Goal: Information Seeking & Learning: Learn about a topic

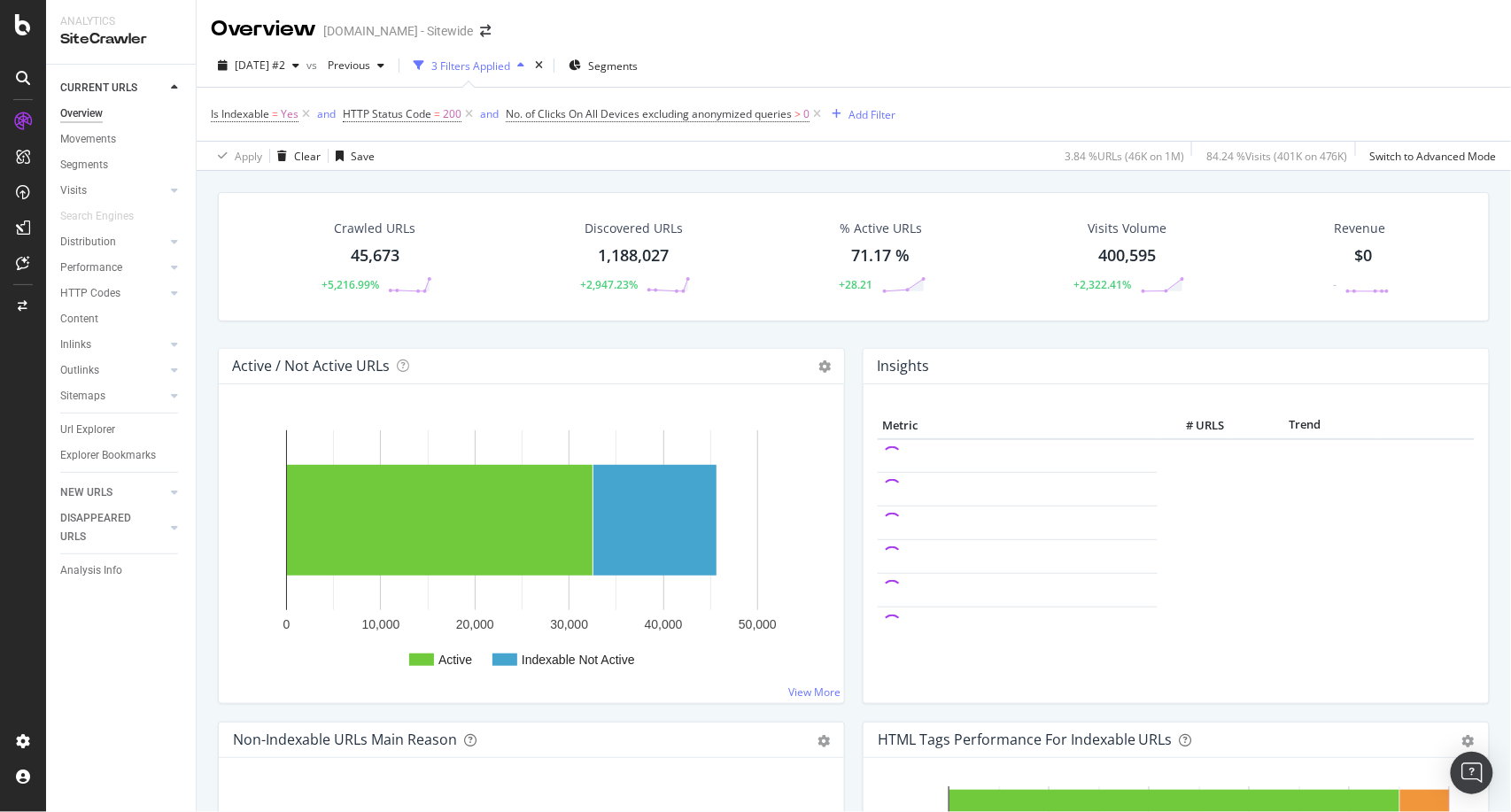
scroll to position [1, 0]
click at [819, 116] on icon at bounding box center [817, 113] width 15 height 17
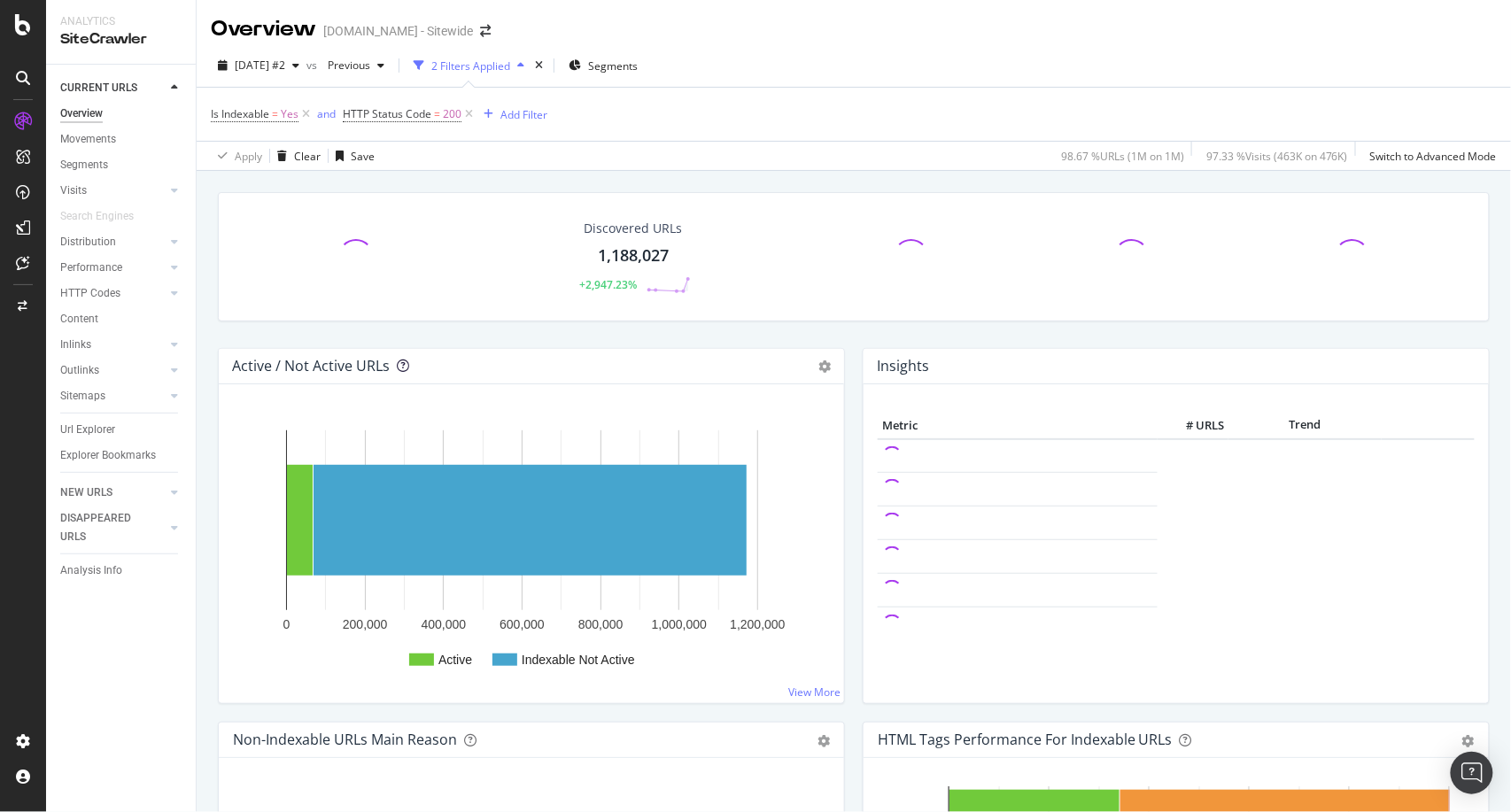
click at [396, 360] on icon at bounding box center [402, 365] width 13 height 13
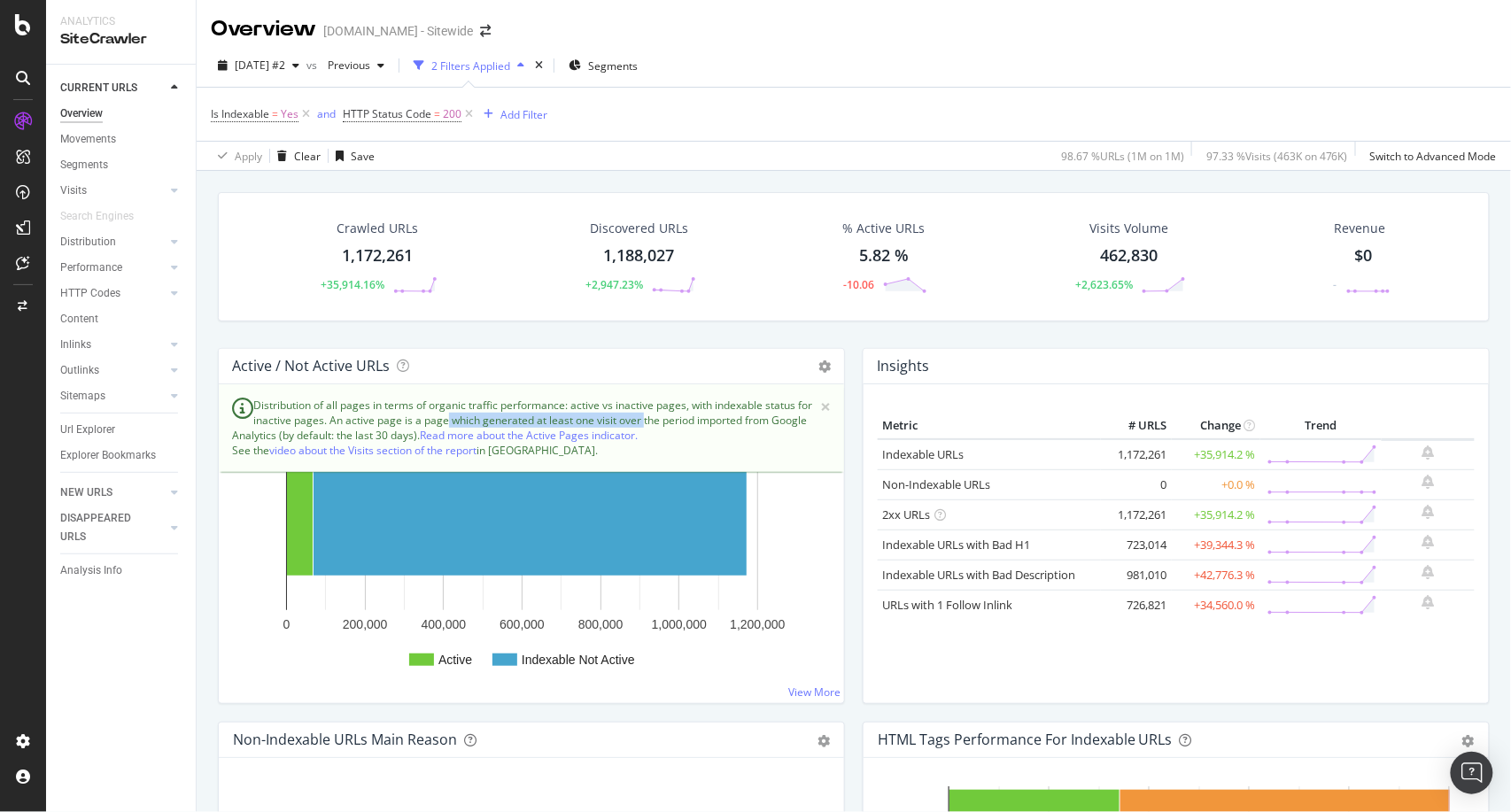
drag, startPoint x: 438, startPoint y: 420, endPoint x: 632, endPoint y: 425, distance: 194.1
click at [632, 425] on div "× Distribution of all pages in terms of organic traffic performance: active vs …" at bounding box center [531, 428] width 625 height 88
copy div "page which generated at least one visit"
click at [7, 559] on div at bounding box center [23, 417] width 43 height 620
